Goal: Information Seeking & Learning: Understand process/instructions

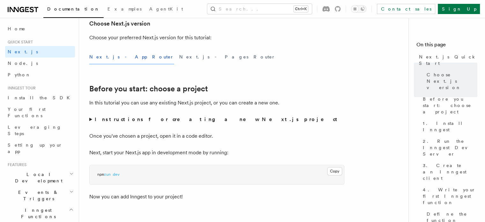
scroll to position [160, 0]
click at [241, 102] on p "In this tutorial you can use any existing Next.js project, or you can create a …" at bounding box center [216, 102] width 255 height 9
copy p "create"
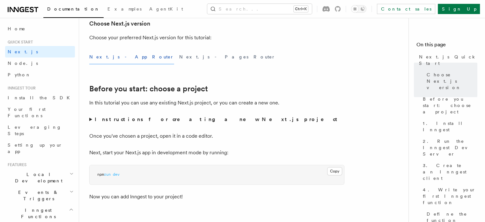
click at [288, 137] on p "Once you've chosen a project, open it in a code editor." at bounding box center [216, 135] width 255 height 9
click at [11, 64] on span "Node.js" at bounding box center [23, 63] width 30 height 5
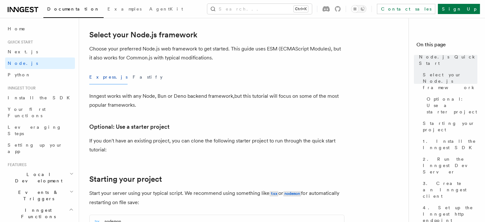
scroll to position [156, 0]
click at [24, 186] on h2 "Events & Triggers" at bounding box center [40, 195] width 70 height 18
click at [26, 171] on span "Local Development" at bounding box center [37, 177] width 64 height 13
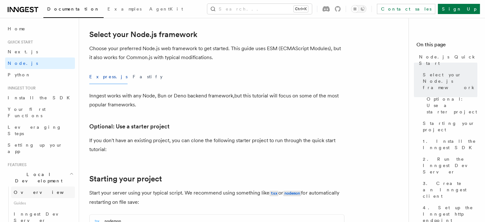
click at [26, 190] on span "Overview" at bounding box center [47, 192] width 66 height 5
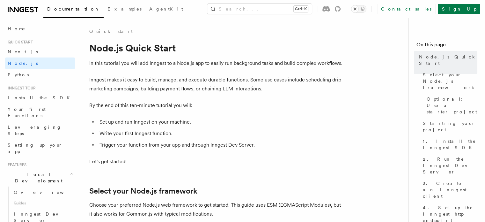
click at [230, 90] on p "Inngest makes it easy to build, manage, and execute durable functions. Some use…" at bounding box center [216, 84] width 255 height 18
click at [255, 90] on p "Inngest makes it easy to build, manage, and execute durable functions. Some use…" at bounding box center [216, 84] width 255 height 18
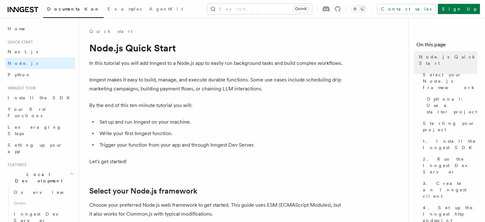
click at [255, 90] on p "Inngest makes it easy to build, manage, and execute durable functions. Some use…" at bounding box center [216, 84] width 255 height 18
click at [195, 79] on p "Inngest makes it easy to build, manage, and execute durable functions. Some use…" at bounding box center [216, 84] width 255 height 18
copy p "execute"
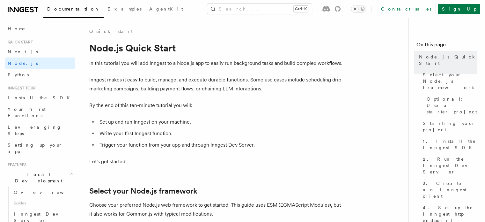
click at [168, 89] on p "Inngest makes it easy to build, manage, and execute durable functions. Some use…" at bounding box center [216, 84] width 255 height 18
copy p "payment"
click at [165, 90] on p "Inngest makes it easy to build, manage, and execute durable functions. Some use…" at bounding box center [216, 84] width 255 height 18
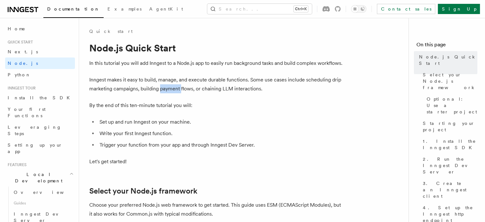
click at [165, 90] on p "Inngest makes it easy to build, manage, and execute durable functions. Some use…" at bounding box center [216, 84] width 255 height 18
click at [168, 89] on p "Inngest makes it easy to build, manage, and execute durable functions. Some use…" at bounding box center [216, 84] width 255 height 18
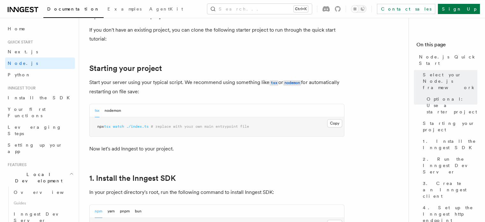
scroll to position [270, 0]
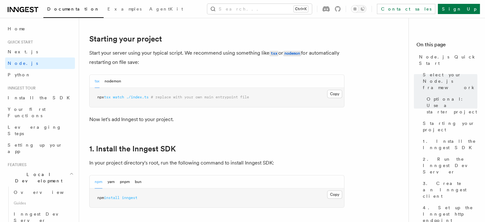
scroll to position [297, 0]
click at [153, 121] on p "Now let's add Inngest to your project." at bounding box center [216, 118] width 255 height 9
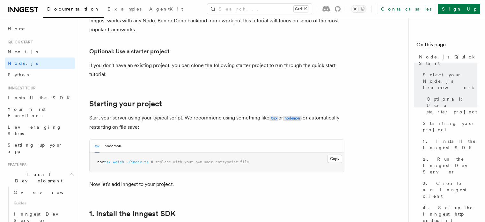
scroll to position [235, 0]
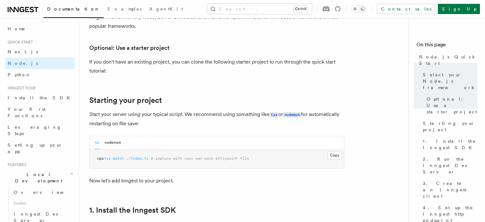
click at [185, 115] on p "Start your server using your typical script. We recommend using something like …" at bounding box center [216, 119] width 255 height 18
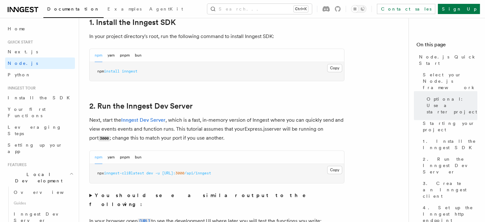
scroll to position [452, 0]
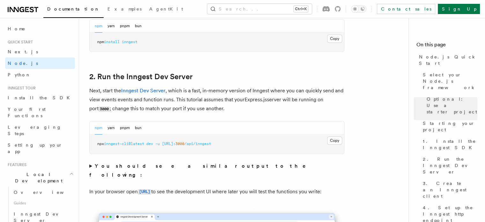
drag, startPoint x: 242, startPoint y: 88, endPoint x: 239, endPoint y: 90, distance: 4.0
click at [239, 90] on p "Next, start the Inngest Dev Server , which is a fast, in-memory version of Inng…" at bounding box center [216, 99] width 255 height 27
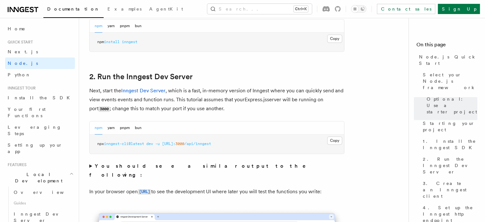
click at [239, 90] on p "Next, start the Inngest Dev Server , which is a fast, in-memory version of Inng…" at bounding box center [216, 99] width 255 height 27
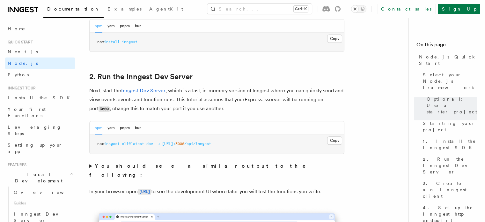
click at [239, 90] on p "Next, start the Inngest Dev Server , which is a fast, in-memory version of Inng…" at bounding box center [216, 99] width 255 height 27
click at [242, 91] on p "Next, start the Inngest Dev Server , which is a fast, in-memory version of Inng…" at bounding box center [216, 99] width 255 height 27
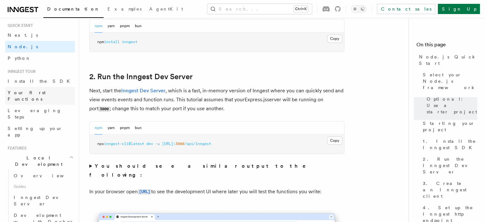
scroll to position [23, 0]
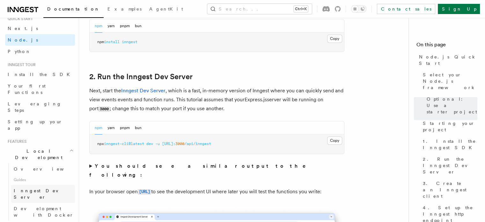
click at [40, 188] on span "Inngest Dev Server" at bounding box center [41, 193] width 55 height 11
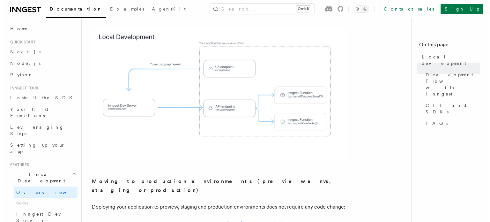
scroll to position [457, 0]
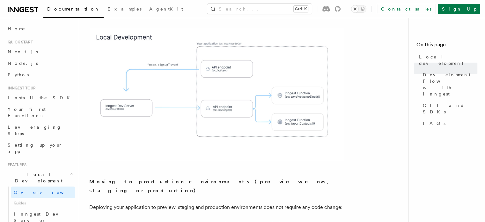
click at [264, 94] on img at bounding box center [216, 93] width 255 height 133
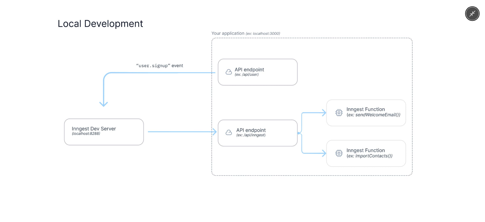
scroll to position [0, 0]
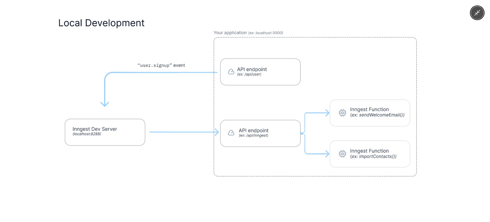
click at [480, 13] on icon "Minimize image" at bounding box center [477, 12] width 7 height 7
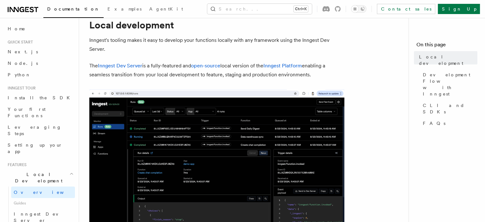
scroll to position [22, 0]
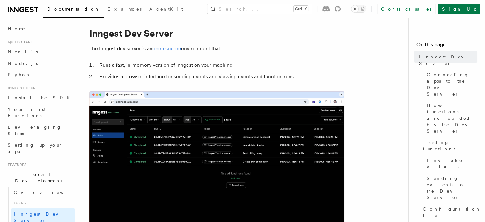
scroll to position [16, 0]
